Goal: Information Seeking & Learning: Find specific fact

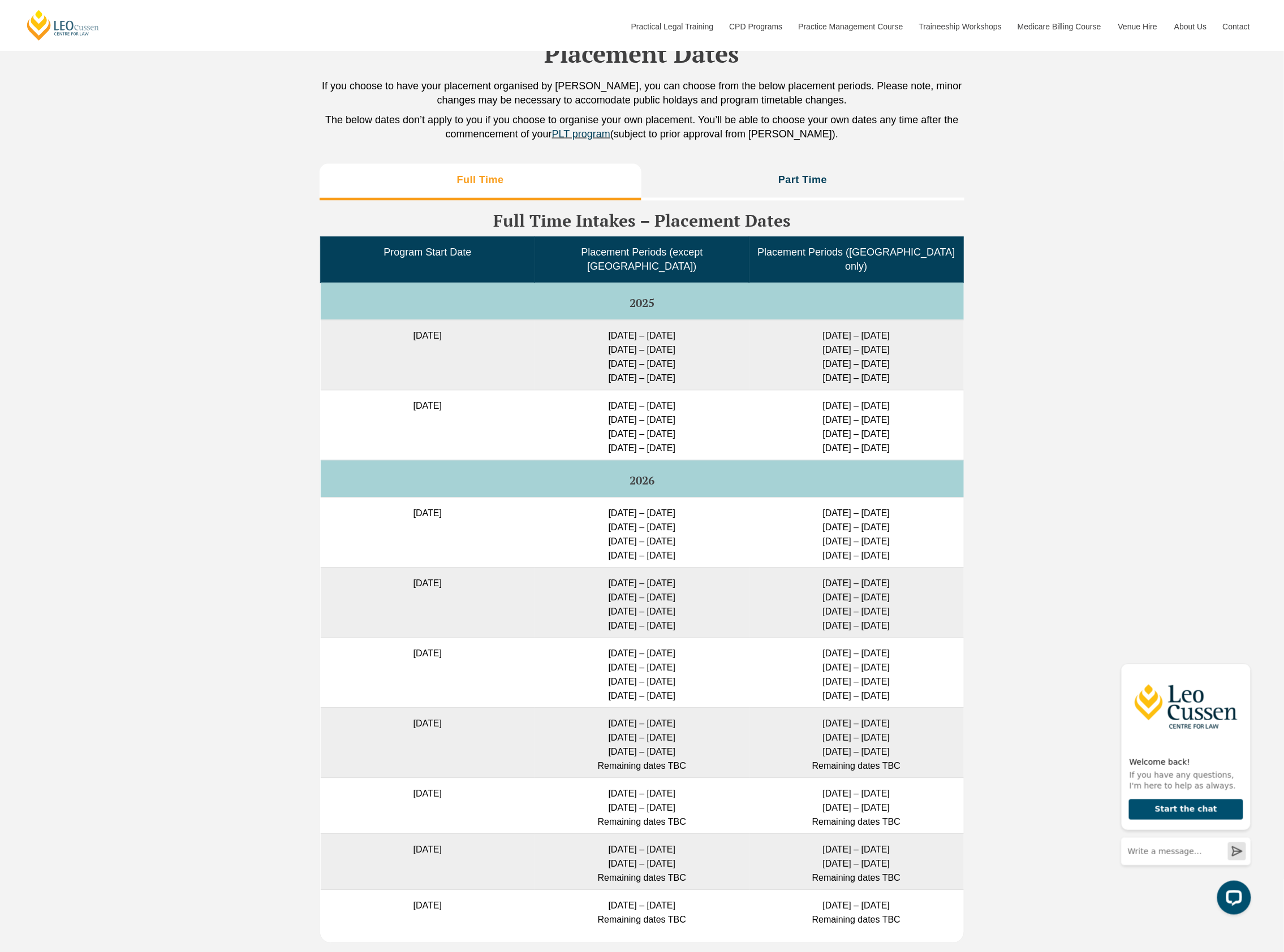
scroll to position [2712, 0]
click at [899, 373] on td "23 Feb – 20 March 2026 11 May – 5 June 2026 6 July – 31 July 2026 24 Aug – 18 S…" at bounding box center [857, 355] width 215 height 70
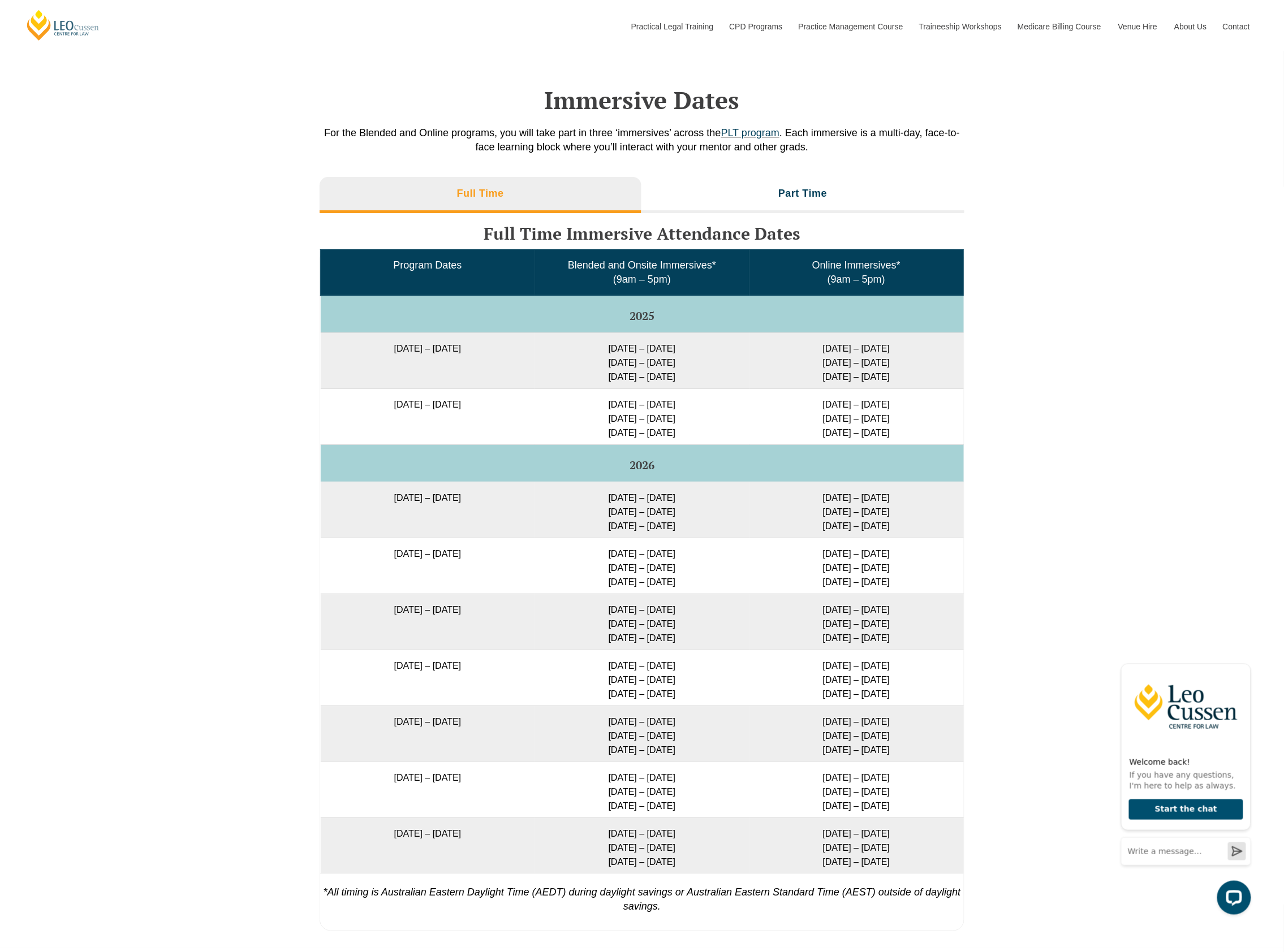
scroll to position [1808, 0]
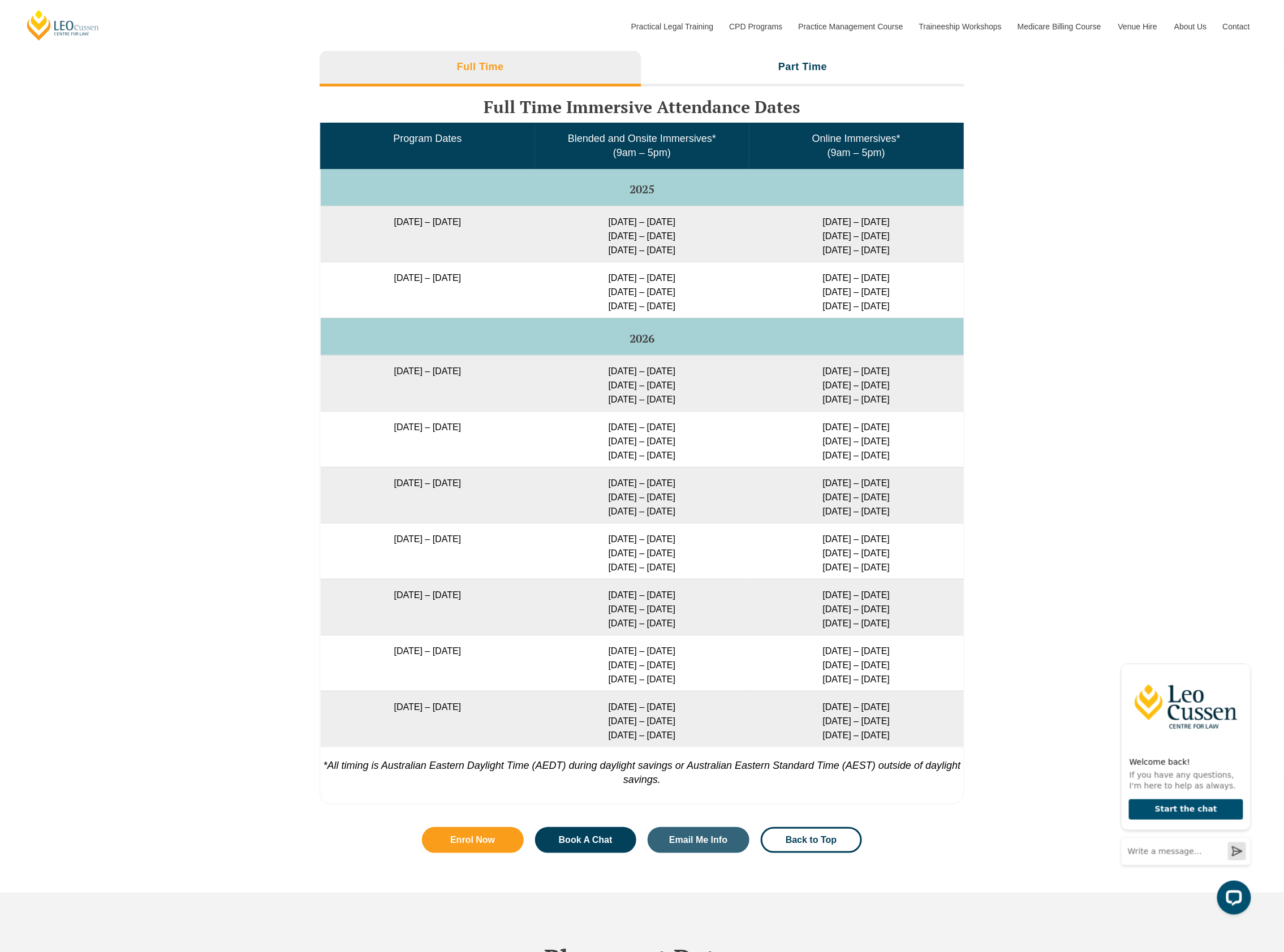
click at [543, 345] on h5 "2026" at bounding box center [642, 339] width 634 height 12
click at [489, 297] on td "8 December 2025 – 8 May 2026" at bounding box center [427, 290] width 215 height 56
drag, startPoint x: 821, startPoint y: 294, endPoint x: 907, endPoint y: 317, distance: 89.0
click at [907, 317] on td "16 – 19 Dec 2025 11 – 13 Mar 2026 29 Apr – 1 May 2026" at bounding box center [857, 290] width 215 height 56
copy td "16 – 19 Dec 2025 11 – 13 Mar 2026 29 Apr – 1 May 2026"
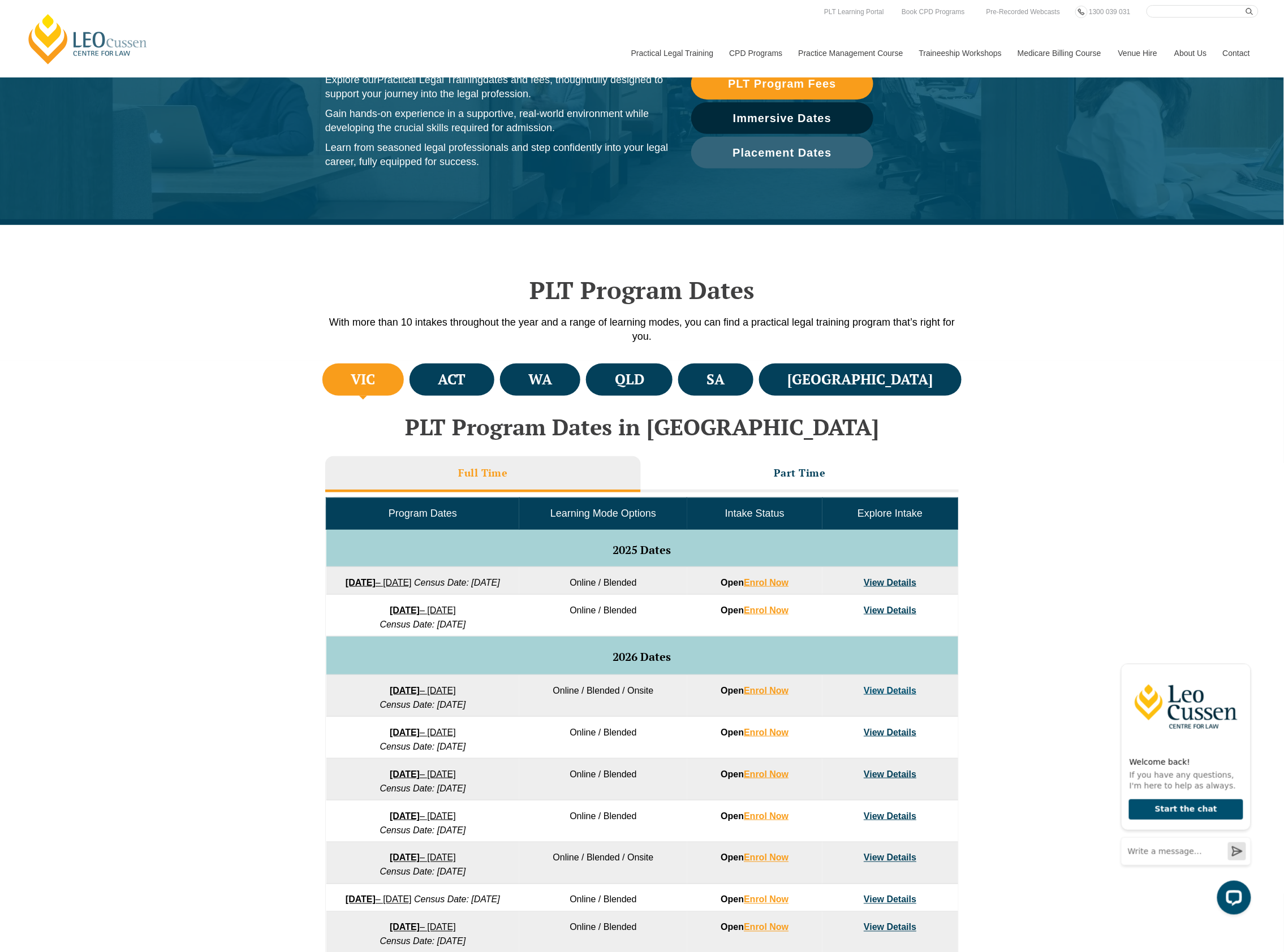
scroll to position [0, 0]
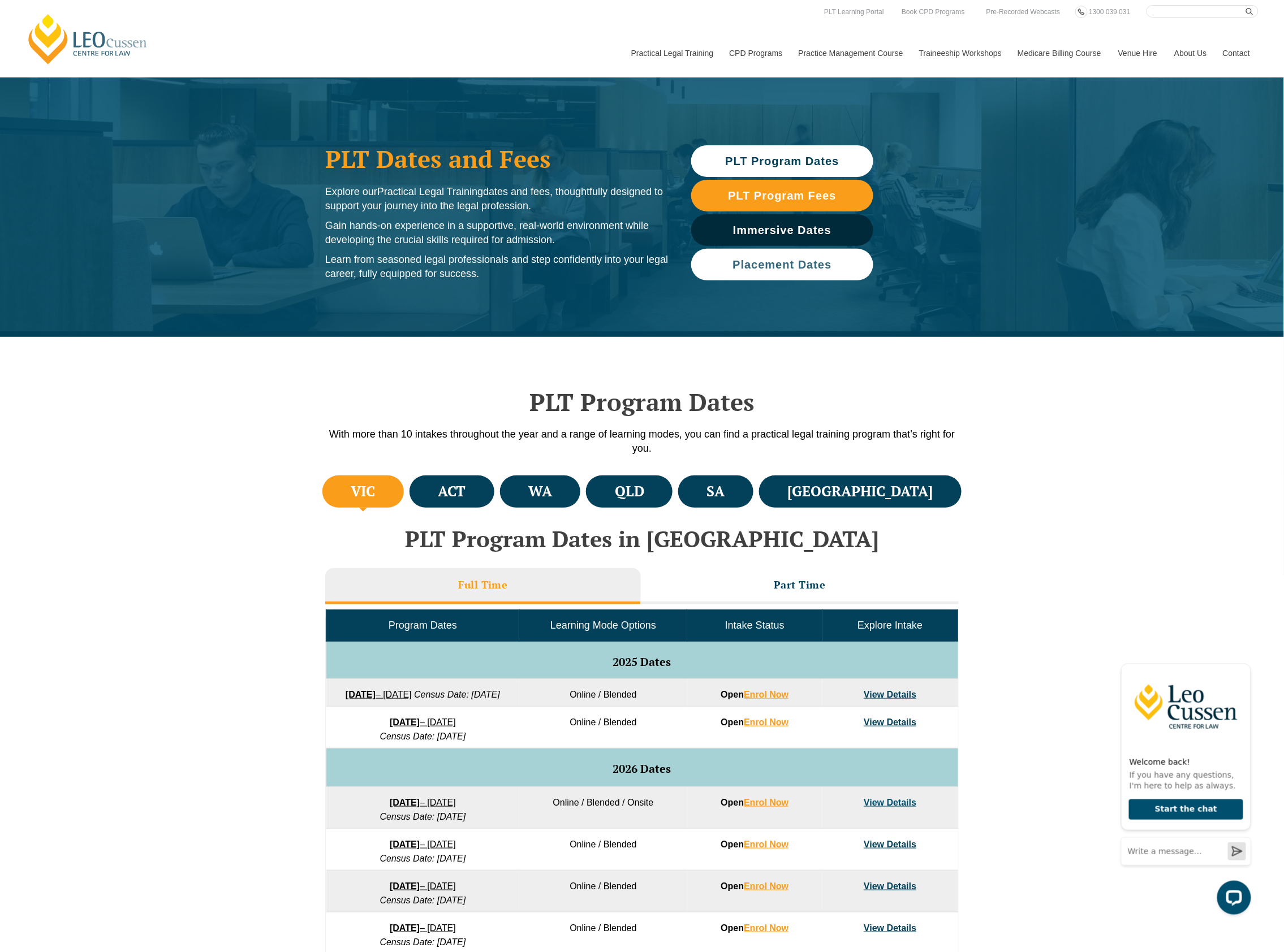
click at [779, 263] on span "Placement Dates" at bounding box center [782, 264] width 99 height 11
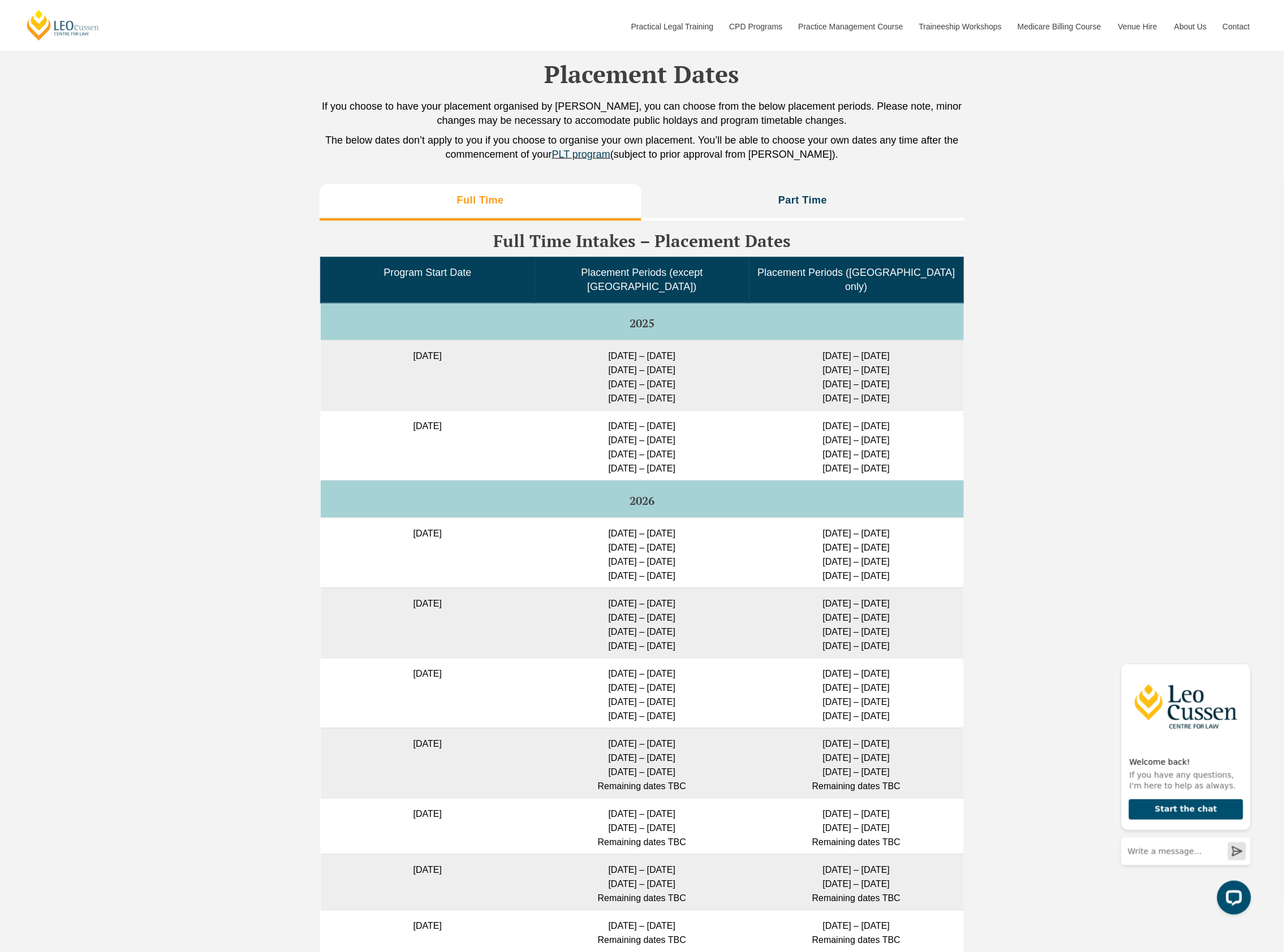
scroll to position [2719, 0]
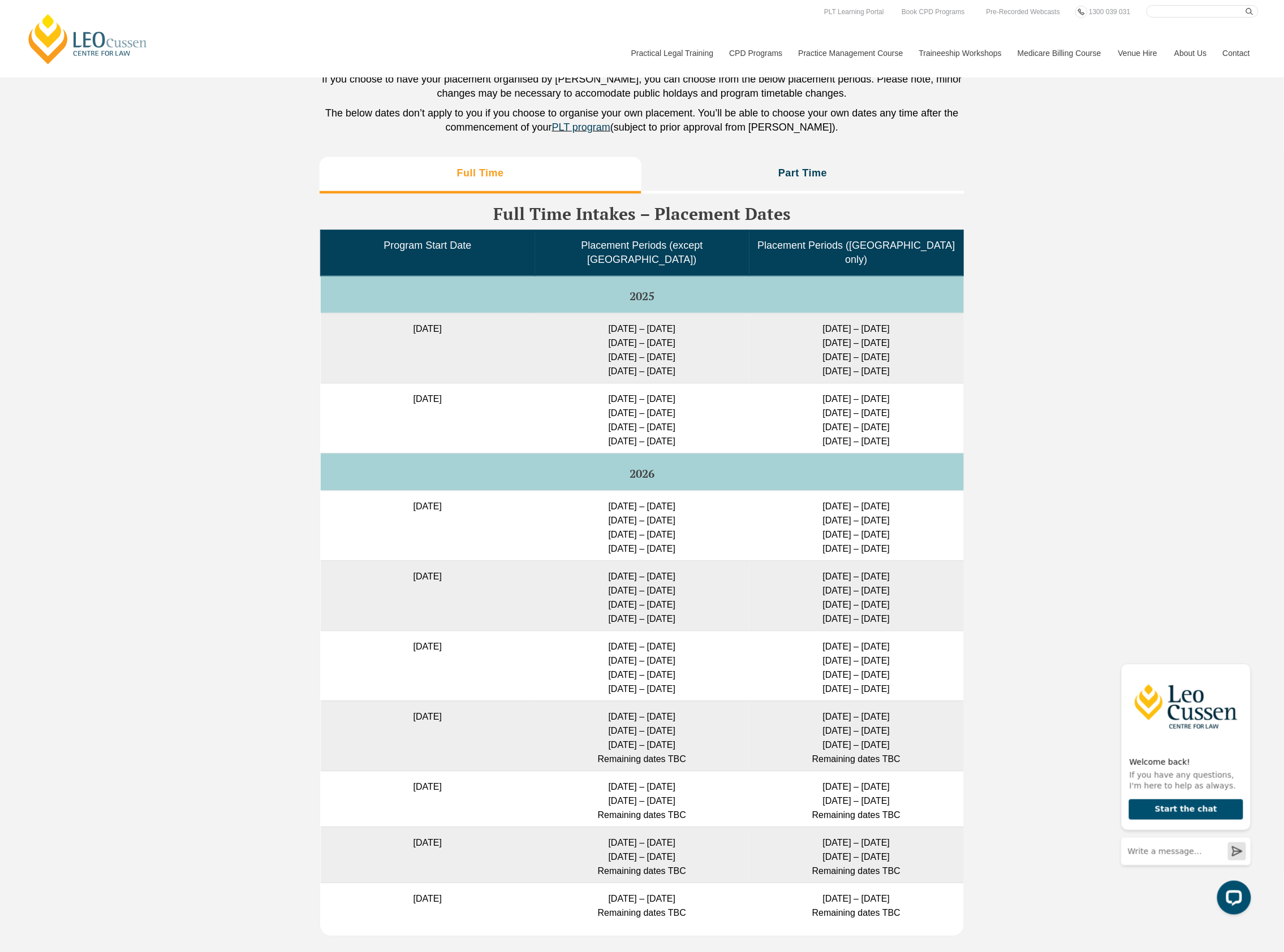
click at [1091, 406] on div "Full Time Part Time Full Time Intakes – Placement Dates Program Start Date Plac…" at bounding box center [642, 552] width 1284 height 802
click at [1038, 314] on div "Full Time Part Time Full Time Intakes – Placement Dates Program Start Date Plac…" at bounding box center [642, 552] width 1284 height 802
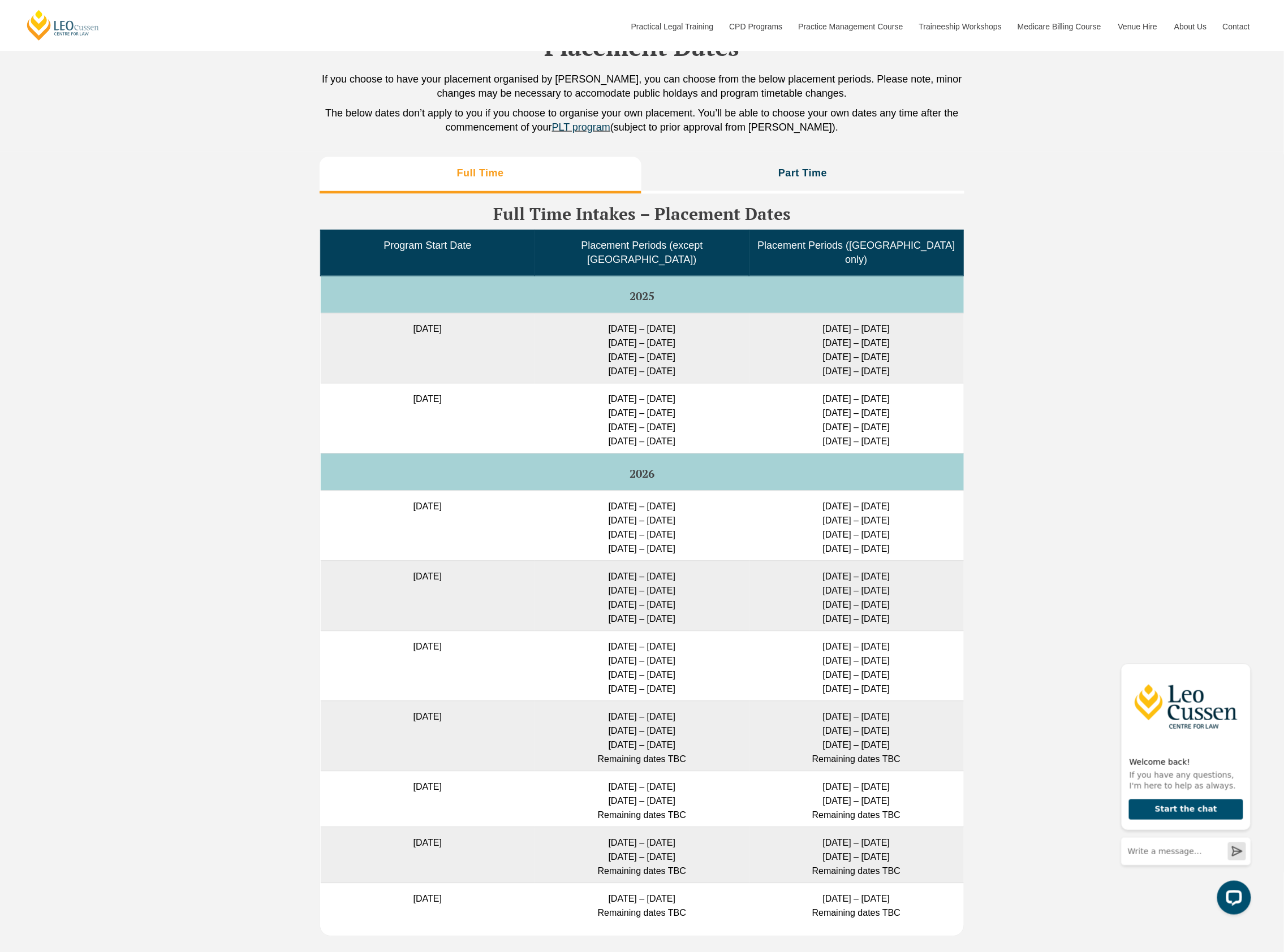
click at [1098, 255] on div "Full Time Part Time Full Time Intakes – Placement Dates Program Start Date Plac…" at bounding box center [642, 552] width 1284 height 802
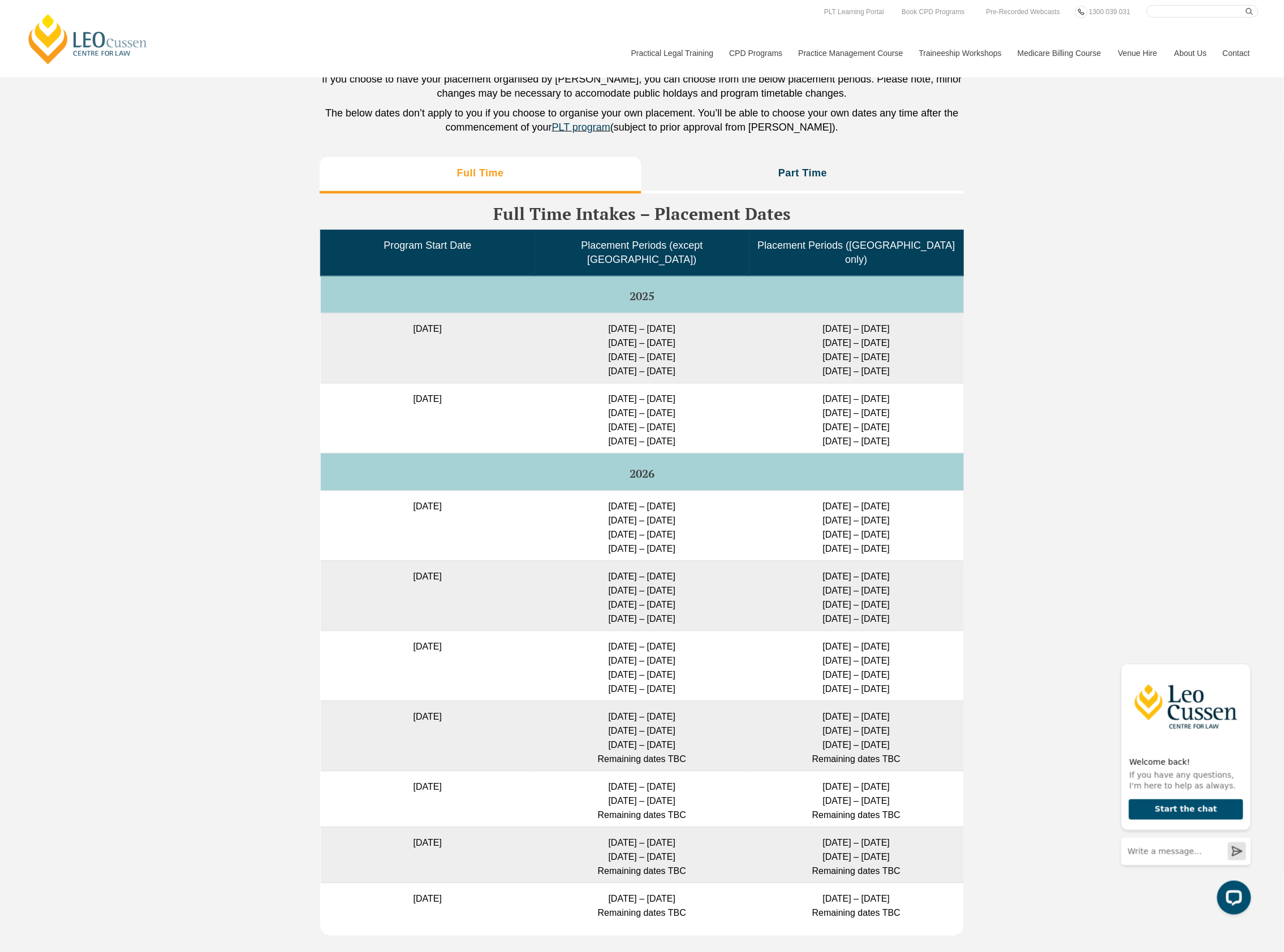
drag, startPoint x: 623, startPoint y: 416, endPoint x: 607, endPoint y: 410, distance: 17.1
click at [623, 416] on td "11 May – 29 May 2026 6 July – 24 July 2026 24 Aug – 11 Sep 2026 9 – 27 Nov 2026" at bounding box center [642, 418] width 215 height 70
drag, startPoint x: 598, startPoint y: 404, endPoint x: 682, endPoint y: 441, distance: 91.8
click at [682, 441] on td "11 May – 29 May 2026 6 July – 24 July 2026 24 Aug – 11 Sep 2026 9 – 27 Nov 2026" at bounding box center [642, 418] width 215 height 70
copy td "11 May – 29 May 2026 6 July – 24 July 2026 24 Aug – 11 Sep 2026 9 – 27 Nov 2026"
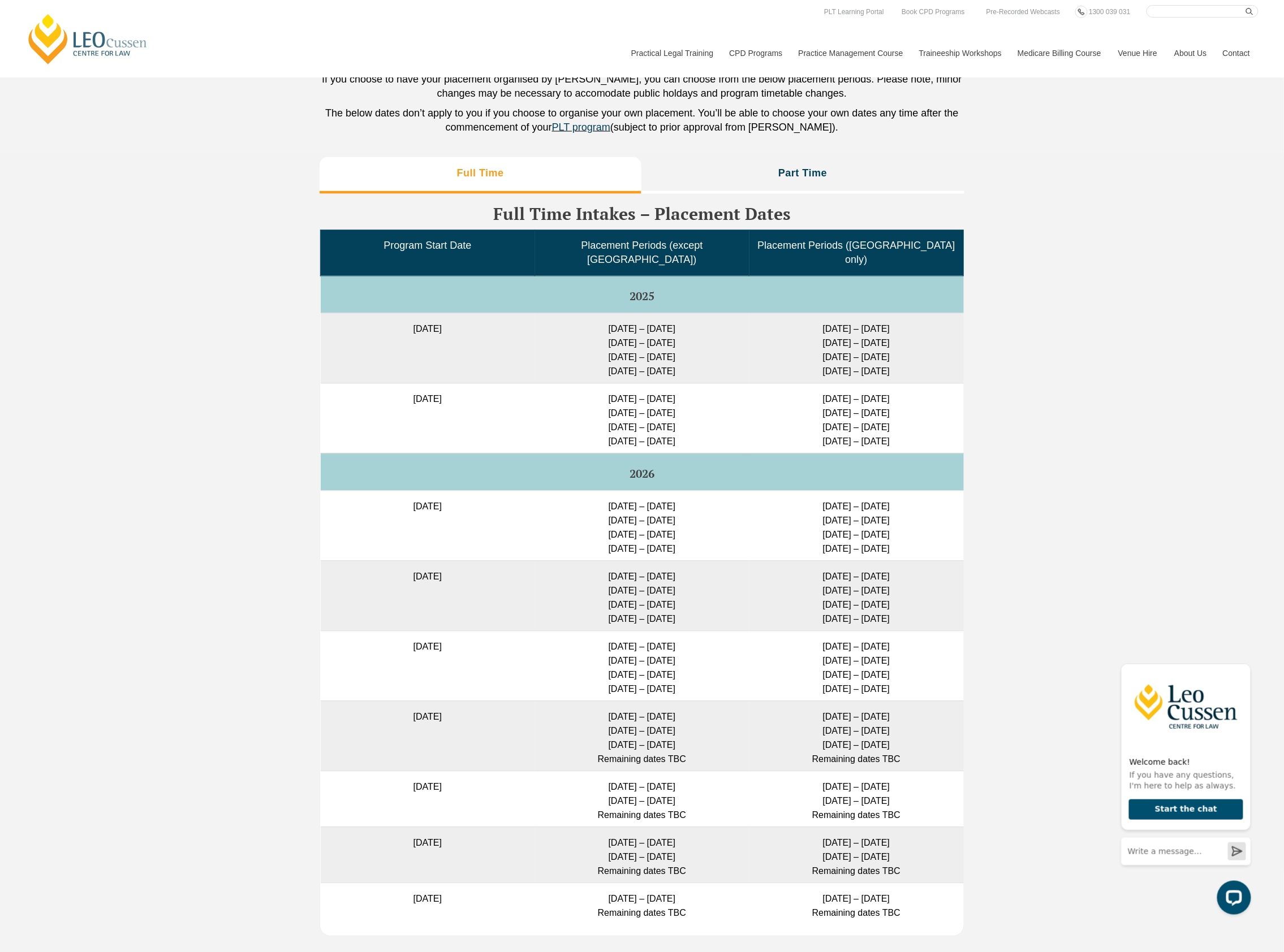
drag, startPoint x: 1111, startPoint y: 571, endPoint x: 1129, endPoint y: 586, distance: 23.4
click at [1111, 571] on div "Full Time Part Time Full Time Intakes – Placement Dates Program Start Date Plac…" at bounding box center [642, 552] width 1284 height 802
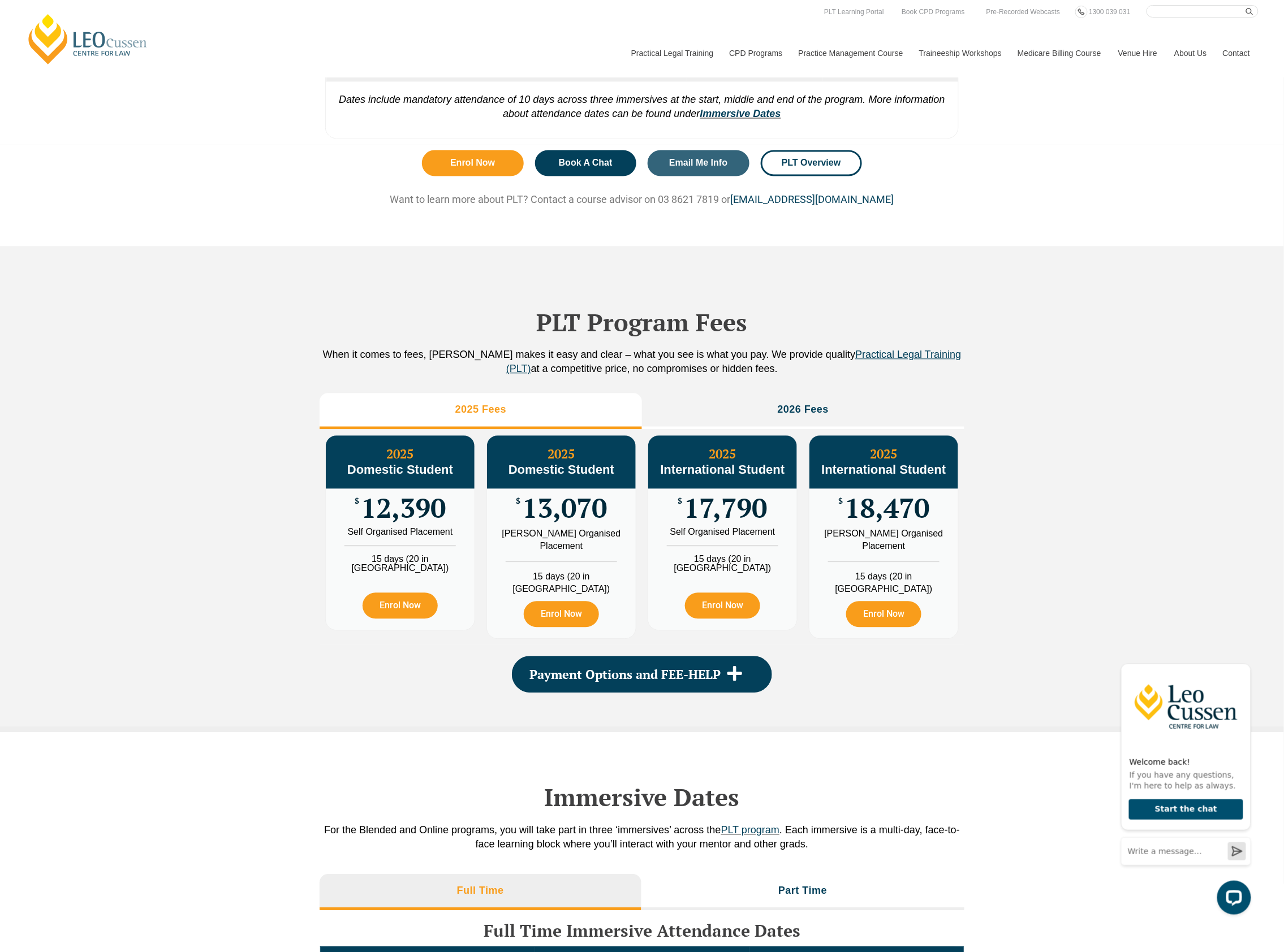
scroll to position [834, 0]
